Goal: Transaction & Acquisition: Purchase product/service

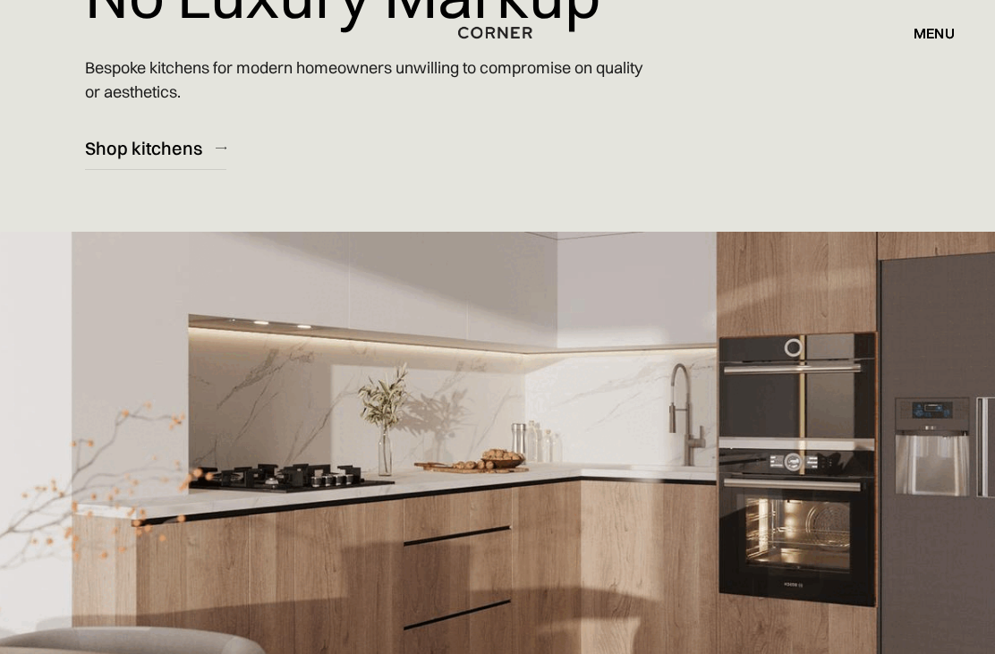
scroll to position [263, 0]
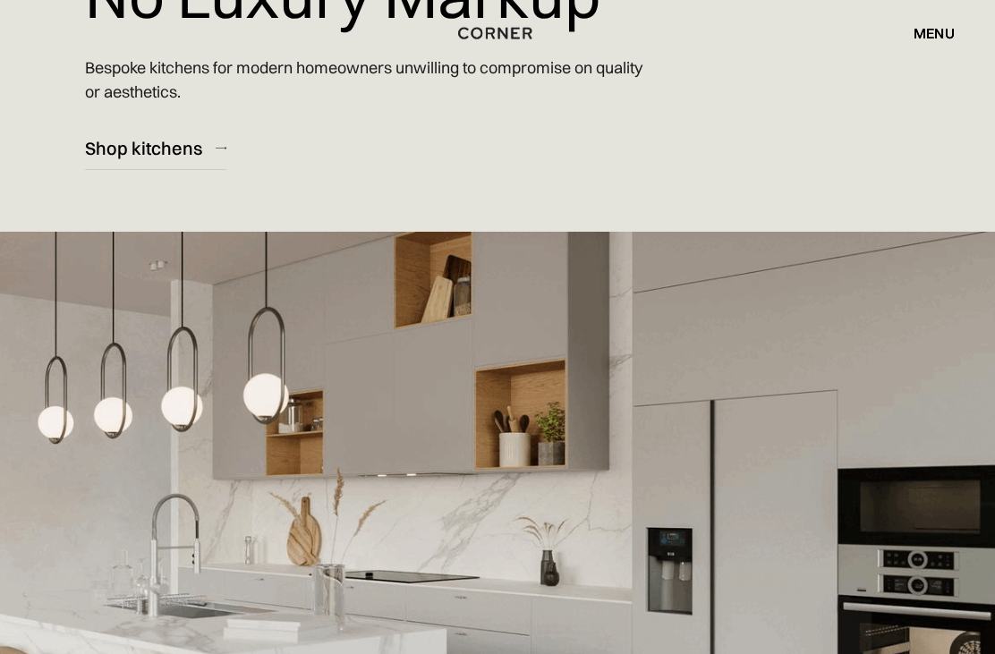
click at [120, 140] on div "Shop kitchens" at bounding box center [143, 148] width 117 height 24
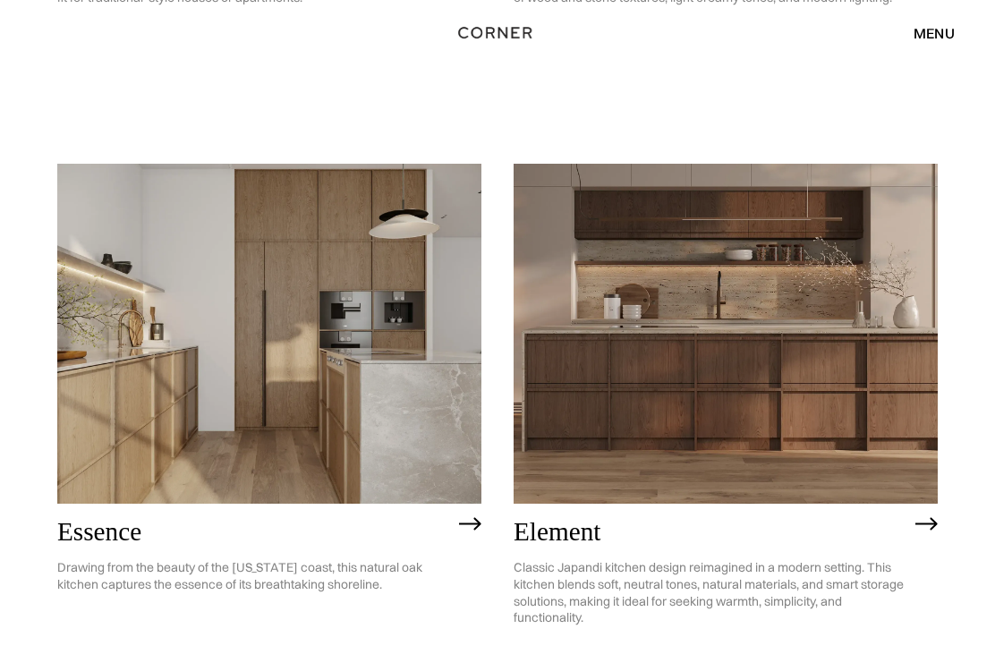
scroll to position [701, 0]
click at [106, 331] on img at bounding box center [269, 333] width 424 height 339
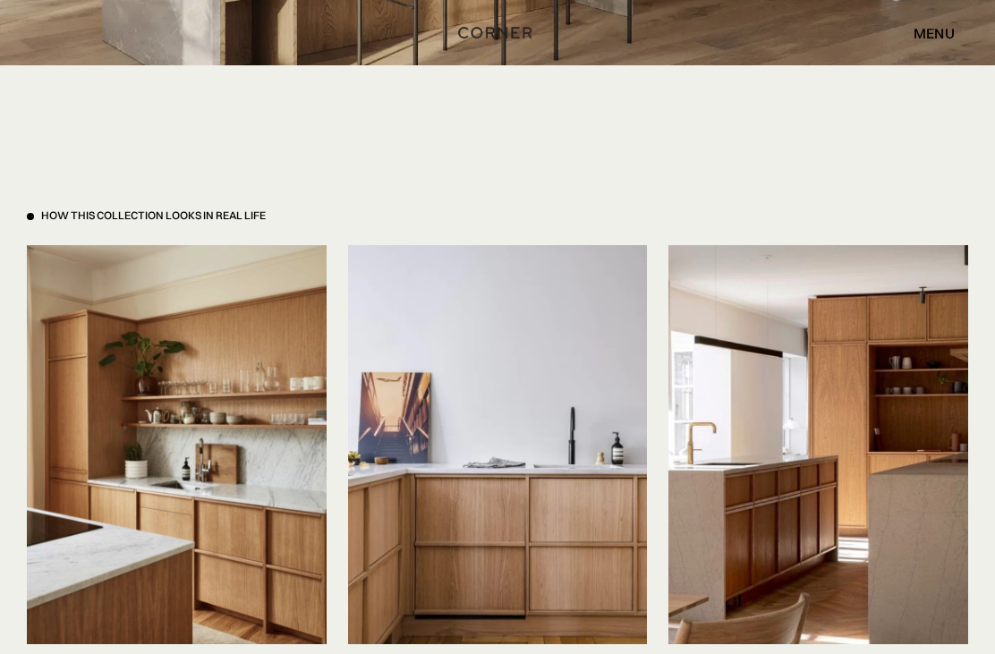
scroll to position [3664, 0]
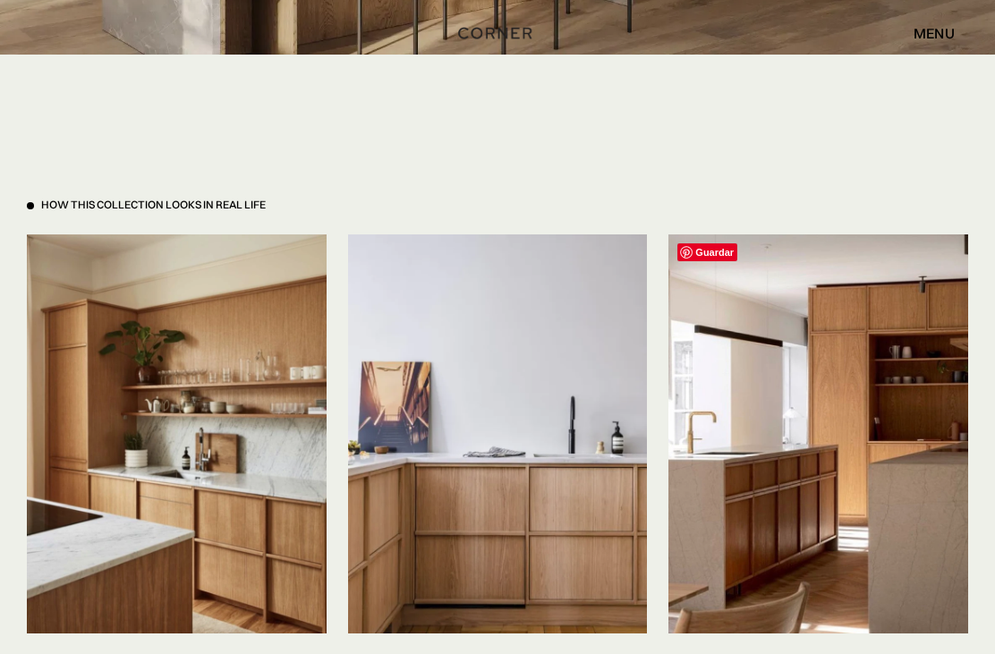
click at [873, 391] on img at bounding box center [818, 433] width 300 height 399
click at [894, 382] on img at bounding box center [818, 433] width 300 height 399
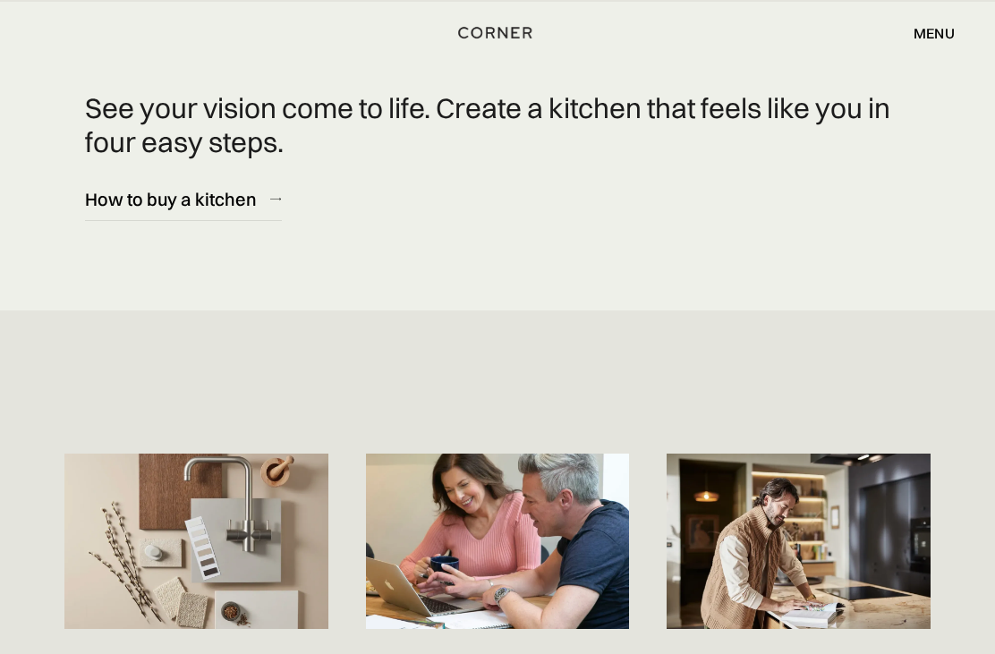
scroll to position [6716, 0]
click at [126, 198] on div "How to buy a kitchen" at bounding box center [171, 198] width 172 height 24
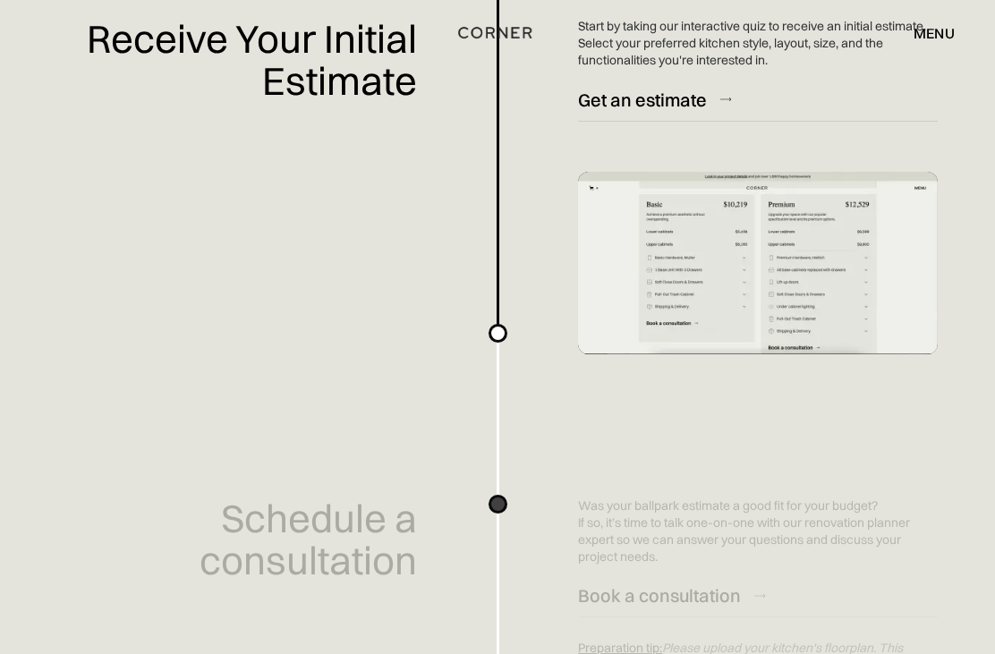
scroll to position [758, 0]
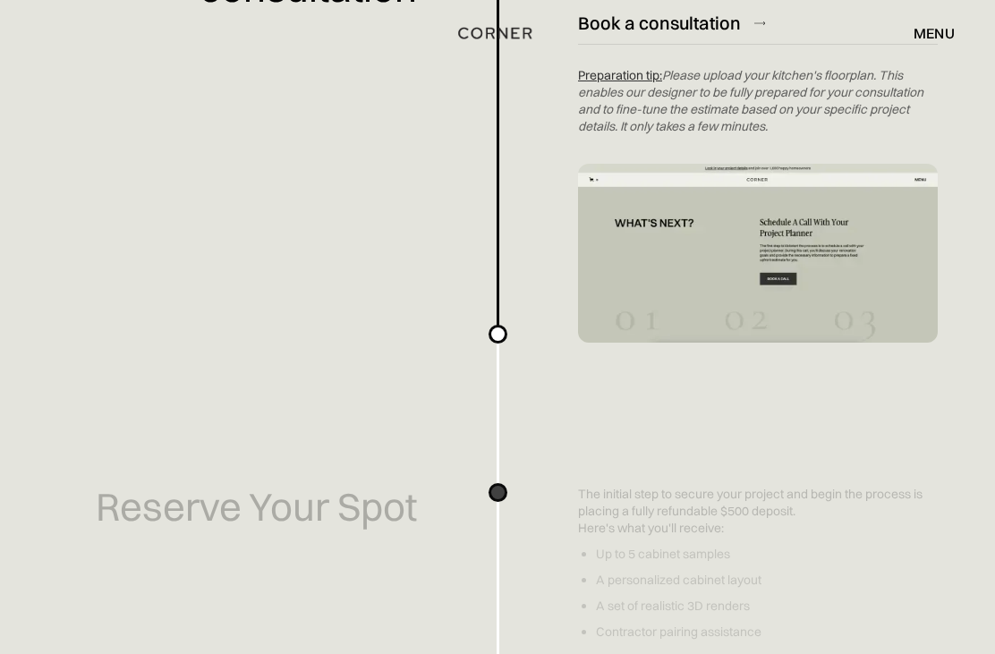
scroll to position [1350, 0]
click at [944, 26] on div "menu" at bounding box center [933, 33] width 41 height 14
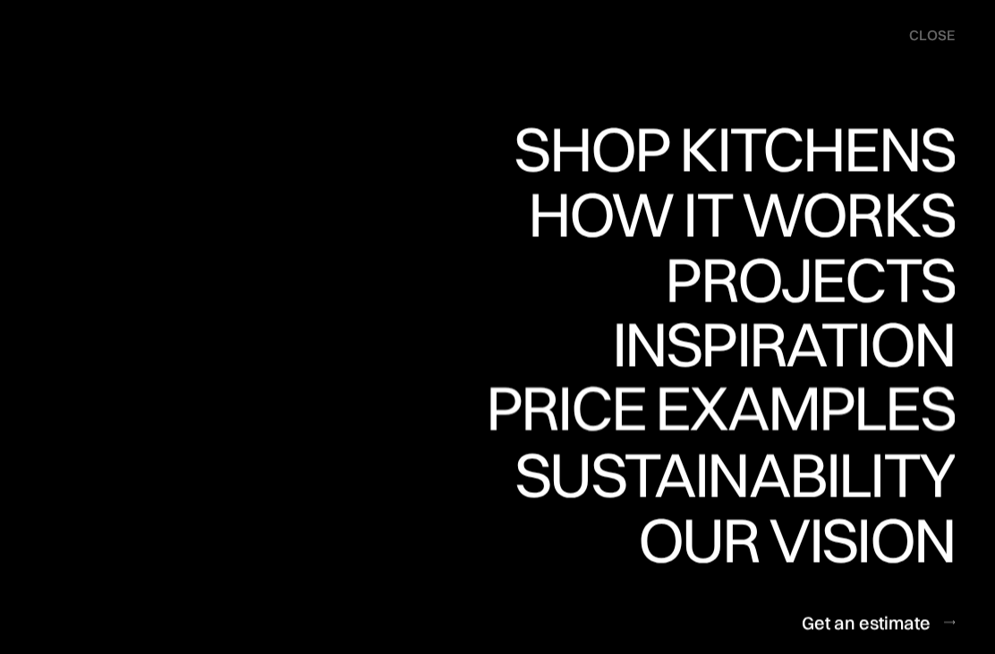
click at [898, 411] on div "Price examples" at bounding box center [720, 408] width 469 height 63
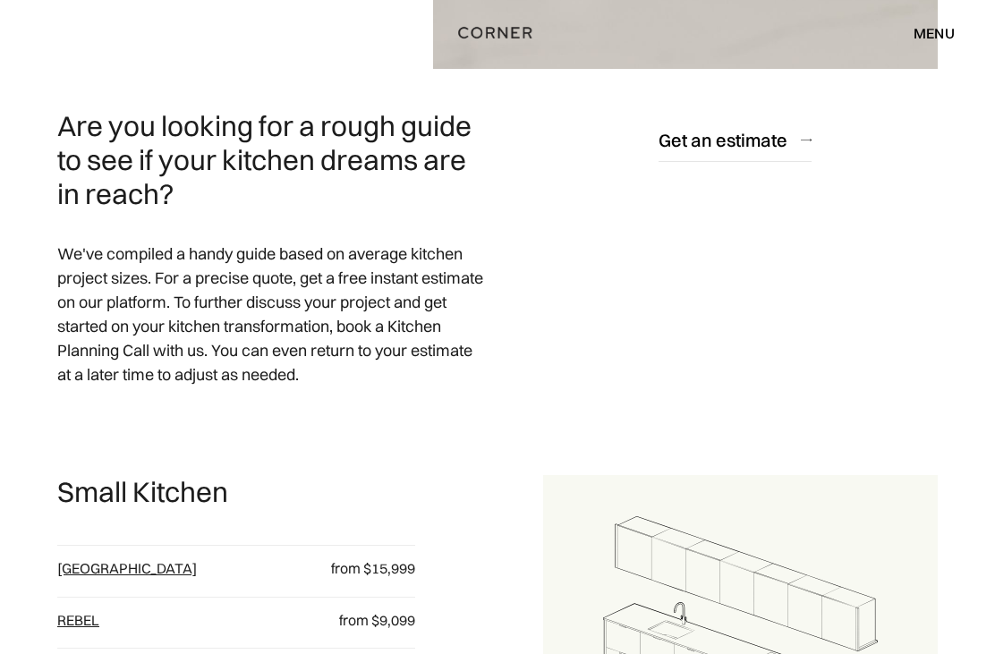
scroll to position [585, 0]
click at [767, 152] on div "Get an estimate" at bounding box center [722, 140] width 129 height 24
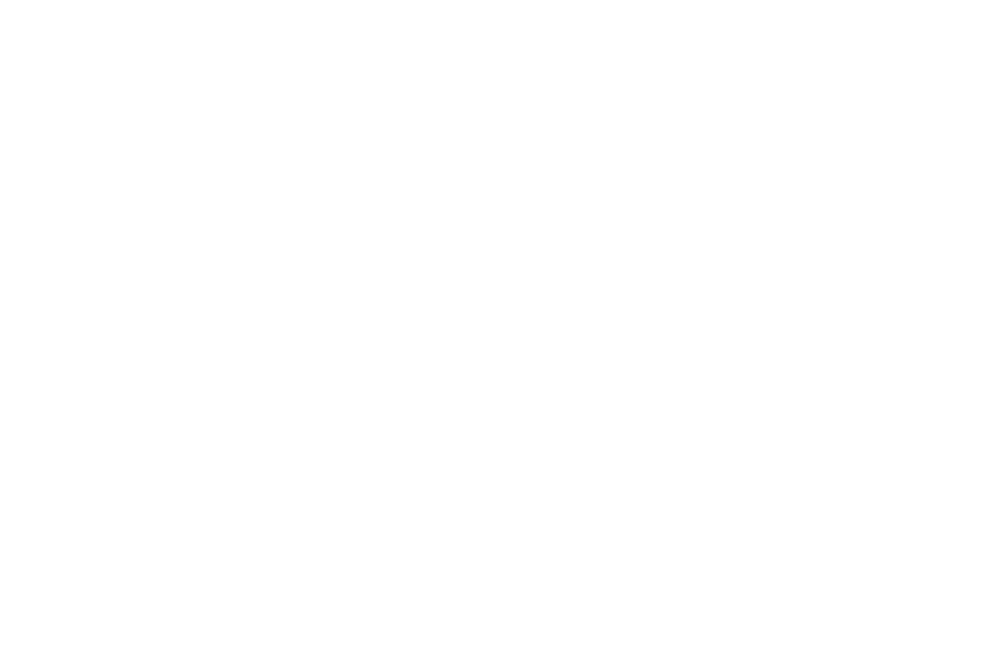
scroll to position [4, 0]
